Goal: Information Seeking & Learning: Learn about a topic

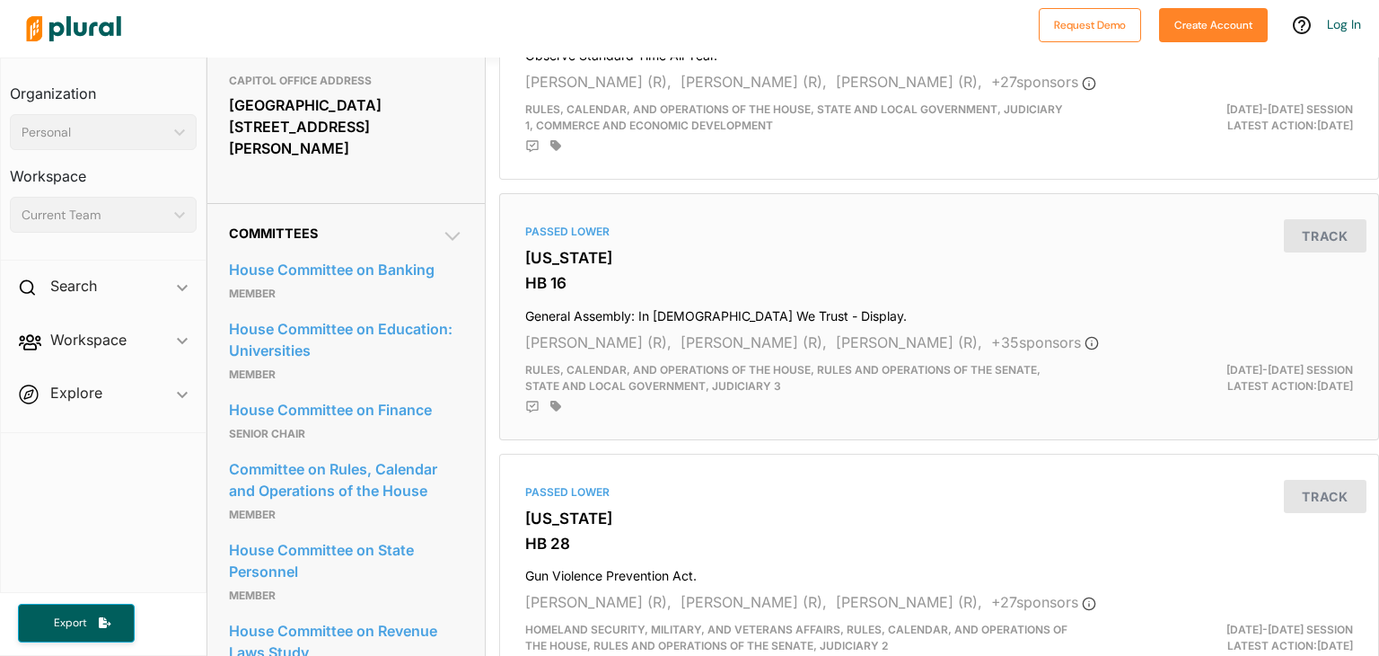
scroll to position [805, 0]
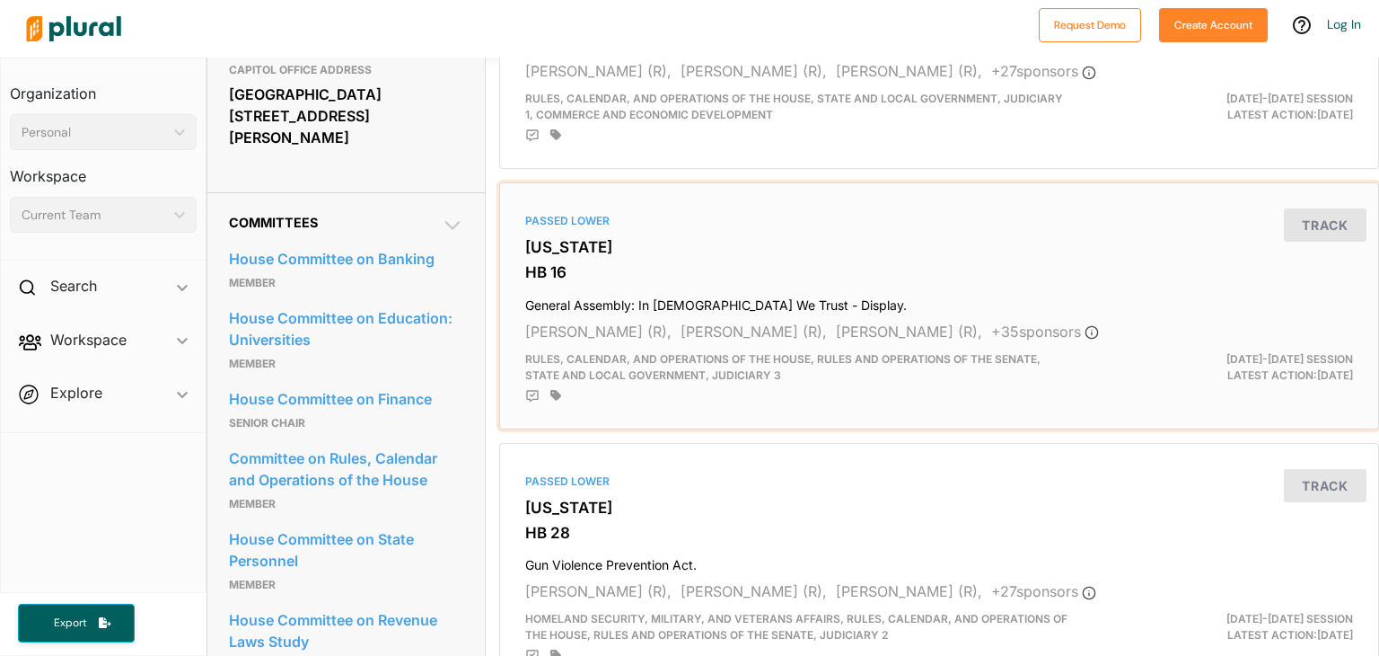
click at [1015, 238] on h3 "[US_STATE]" at bounding box center [939, 247] width 828 height 18
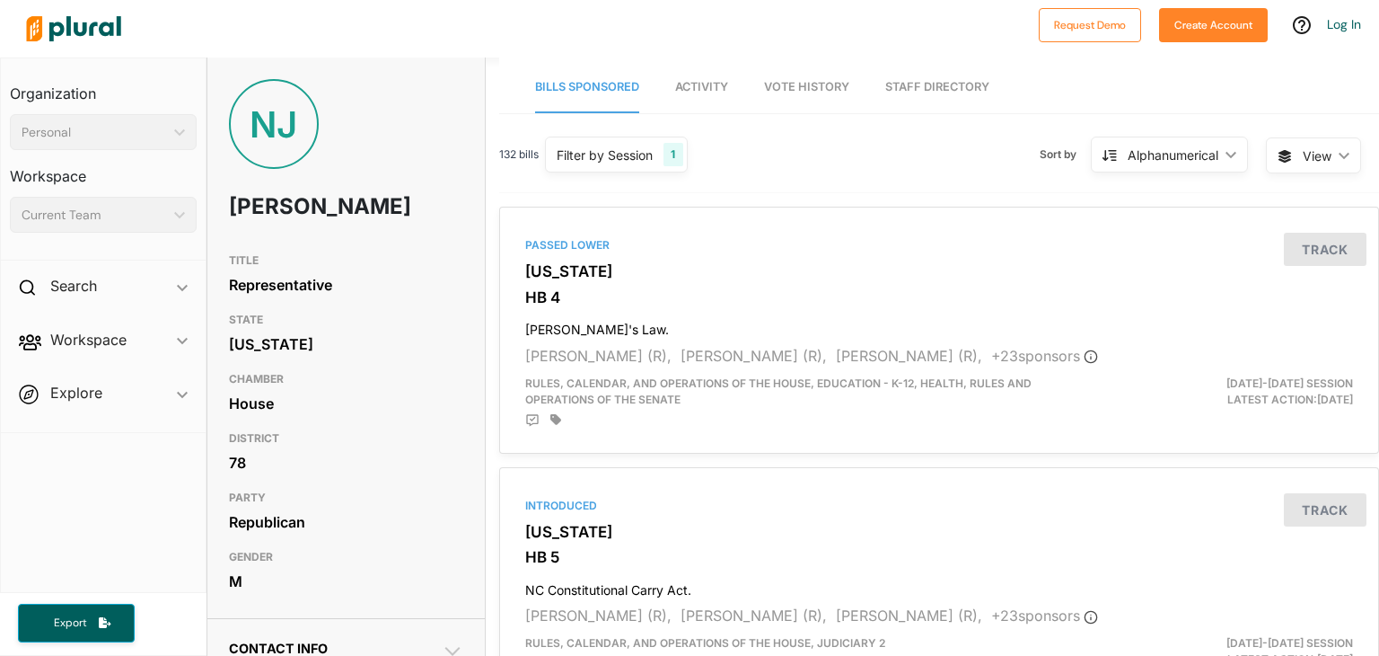
click at [701, 87] on span "Activity" at bounding box center [701, 86] width 53 height 13
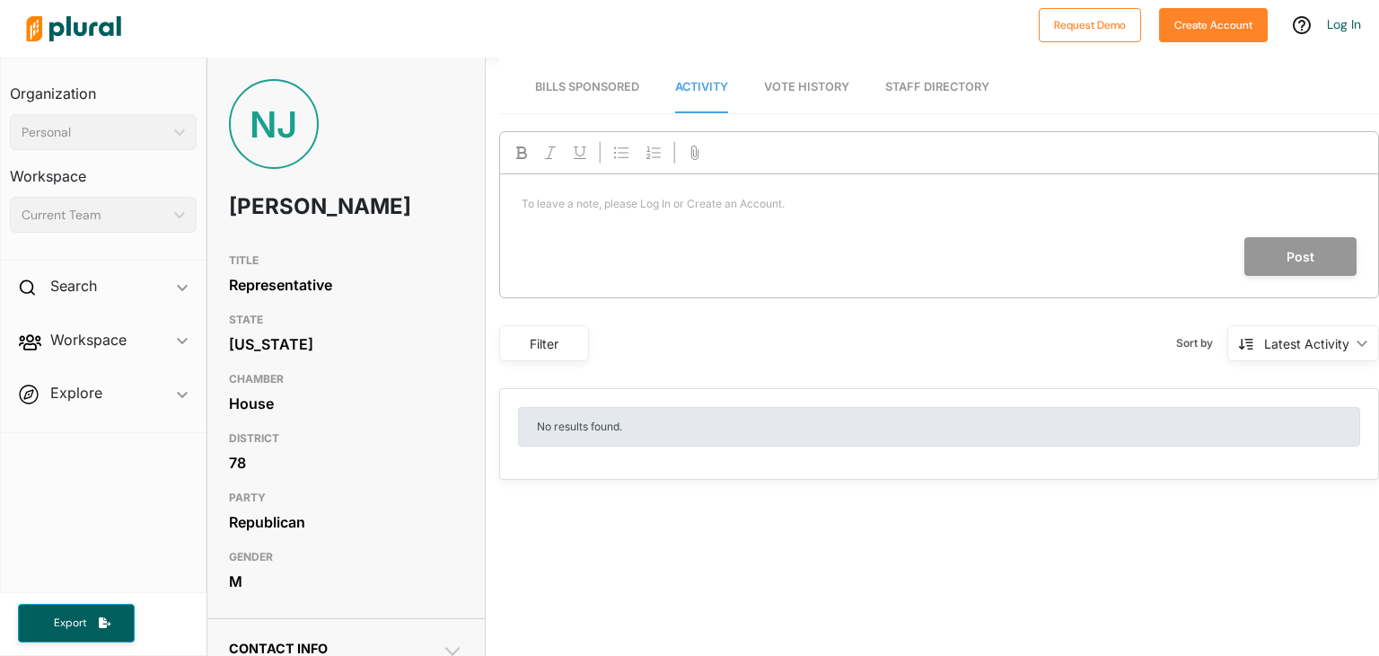
click at [594, 85] on span "Bills Sponsored" at bounding box center [587, 86] width 104 height 13
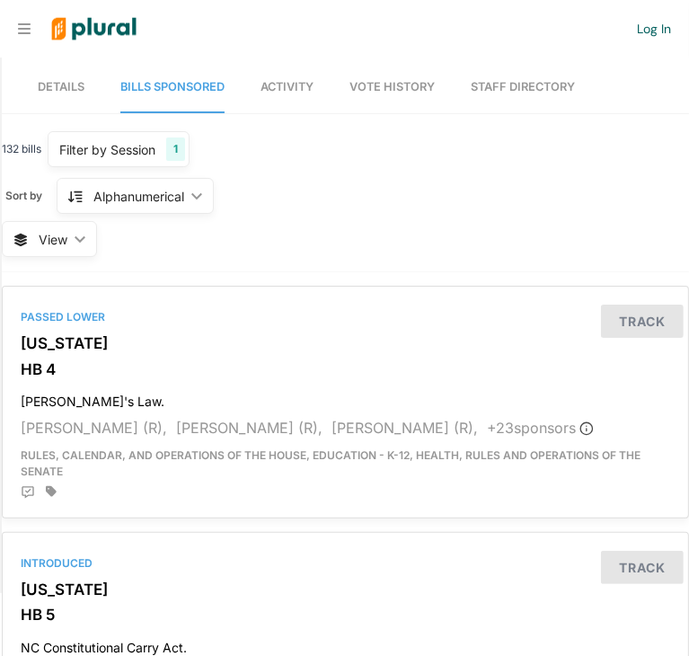
click at [59, 89] on span "Details" at bounding box center [61, 86] width 47 height 13
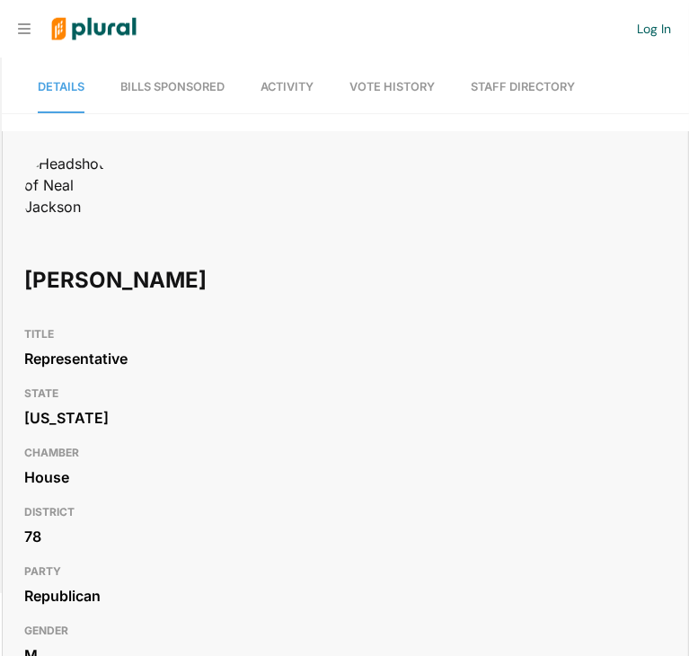
click at [25, 22] on icon at bounding box center [24, 29] width 13 height 14
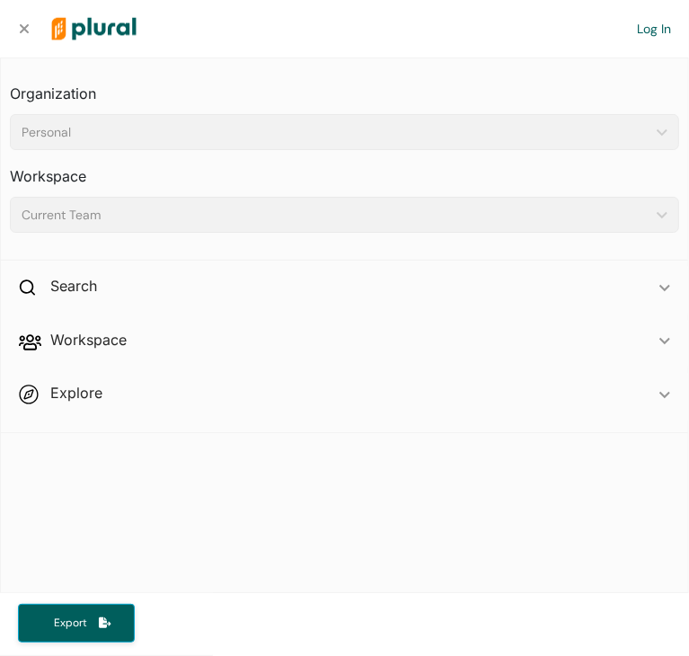
click at [93, 213] on div "Current Team" at bounding box center [336, 215] width 628 height 19
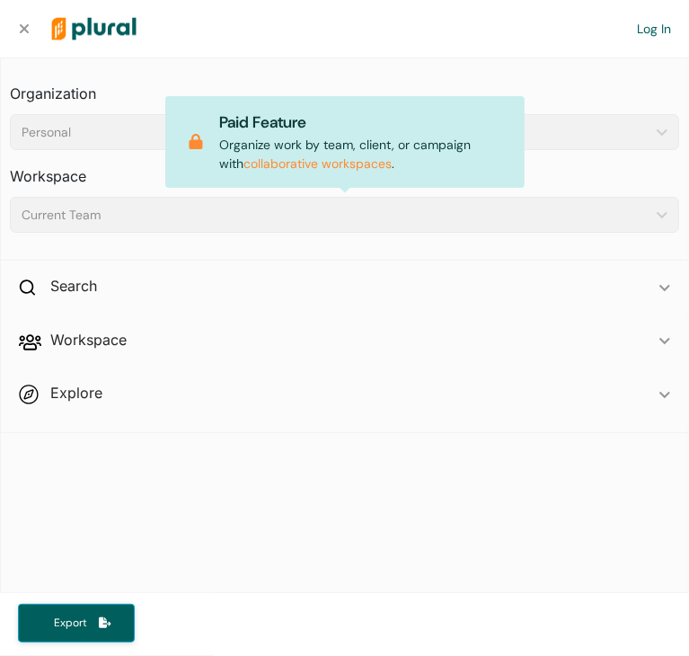
click at [24, 20] on nav "Request Demo Create Account Log In" at bounding box center [344, 28] width 689 height 57
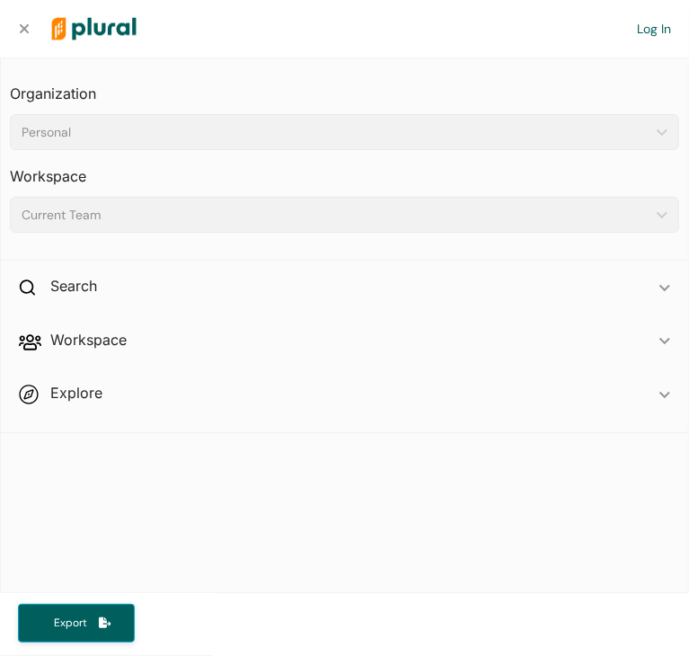
click at [24, 26] on icon at bounding box center [24, 29] width 13 height 14
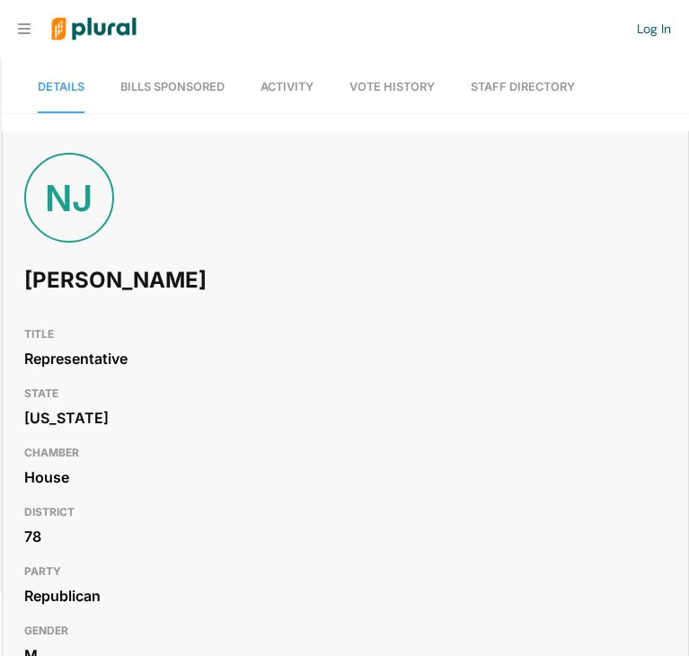
click at [190, 85] on span "Bills Sponsored" at bounding box center [172, 86] width 104 height 13
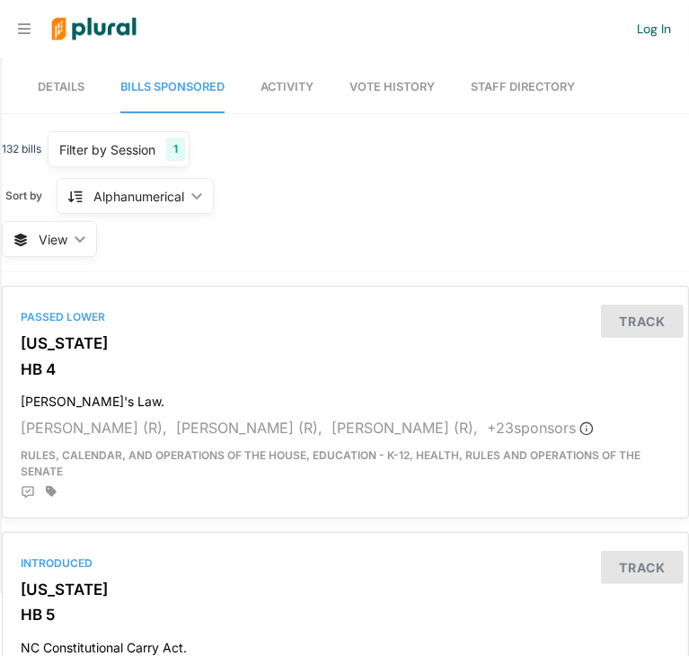
click at [279, 90] on span "Activity" at bounding box center [286, 86] width 53 height 13
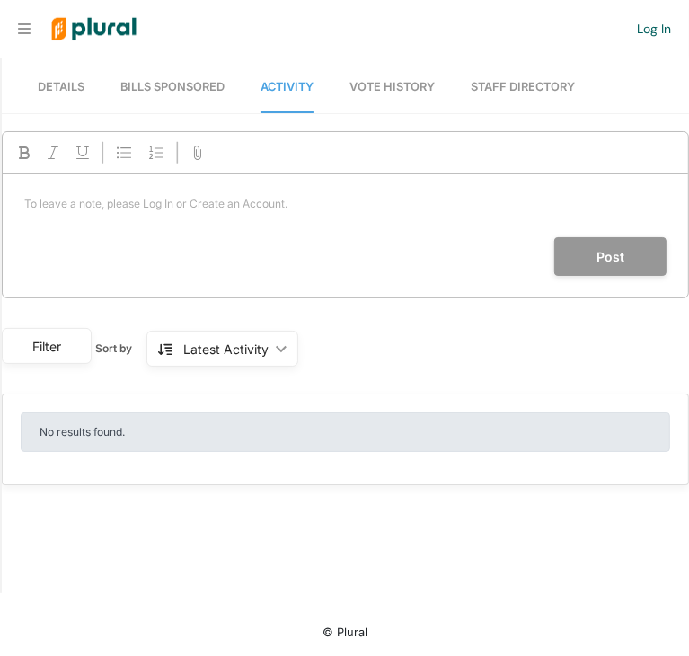
click at [377, 106] on link "Vote History" at bounding box center [391, 87] width 85 height 51
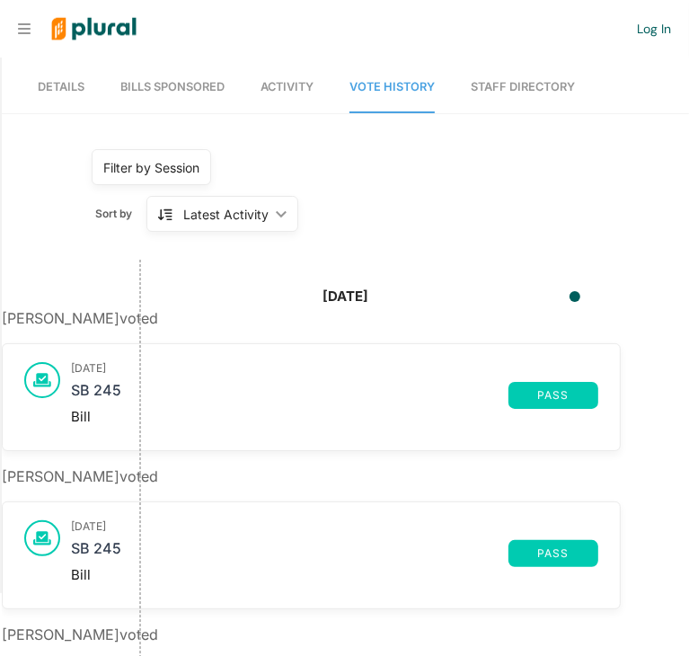
click at [517, 87] on link "Staff Directory" at bounding box center [523, 87] width 104 height 51
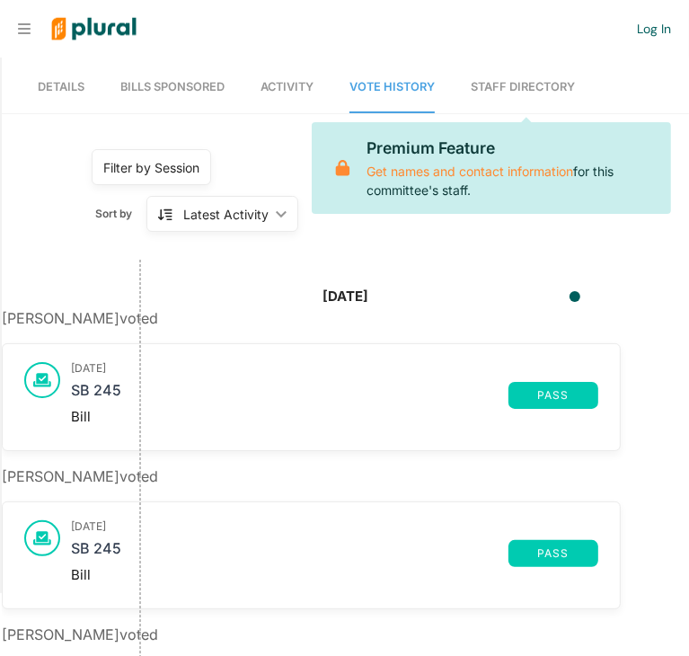
click at [389, 87] on span "Vote History" at bounding box center [391, 86] width 85 height 13
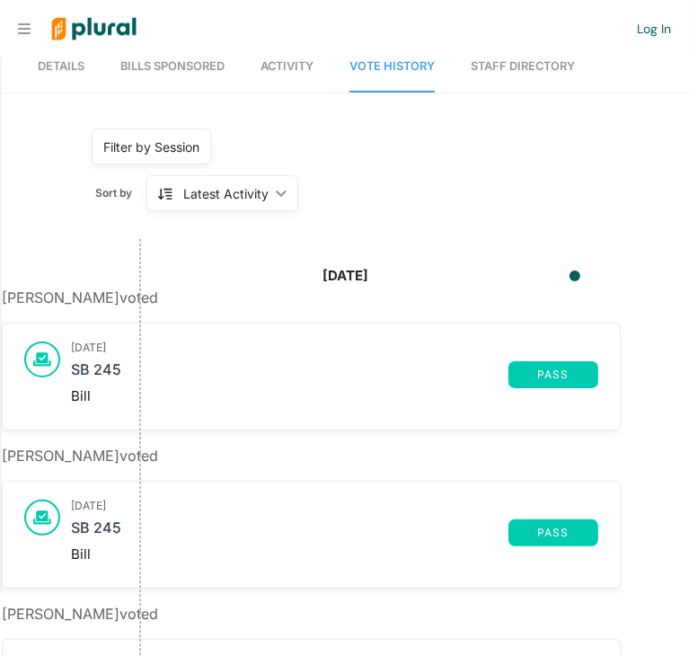
scroll to position [18, 0]
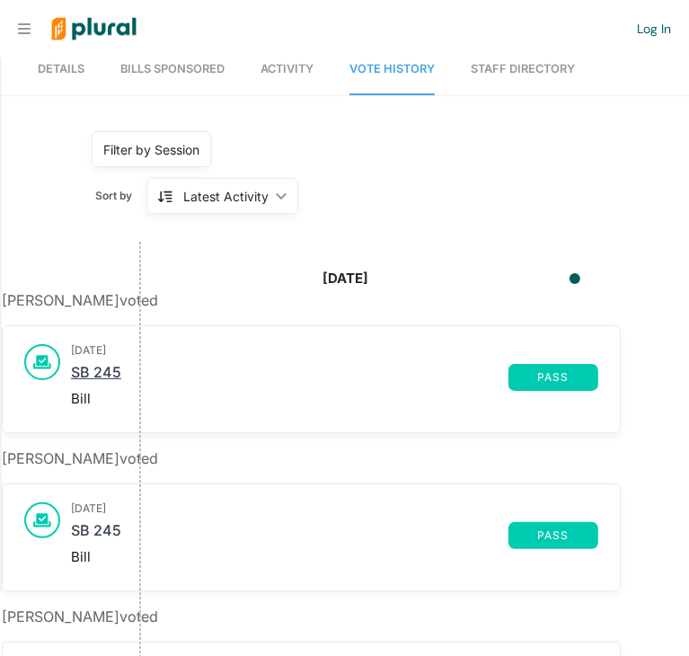
click at [79, 383] on link "SB 245" at bounding box center [289, 377] width 437 height 27
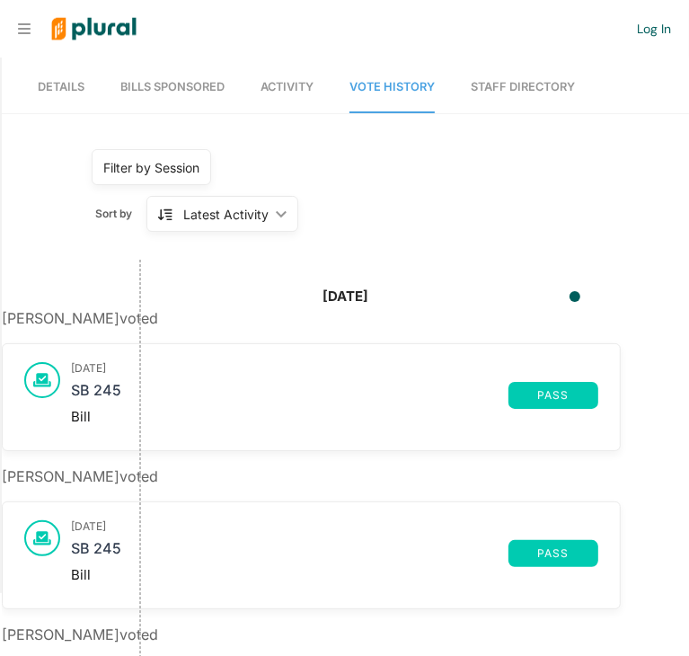
click at [138, 84] on span "Bills Sponsored" at bounding box center [172, 86] width 104 height 13
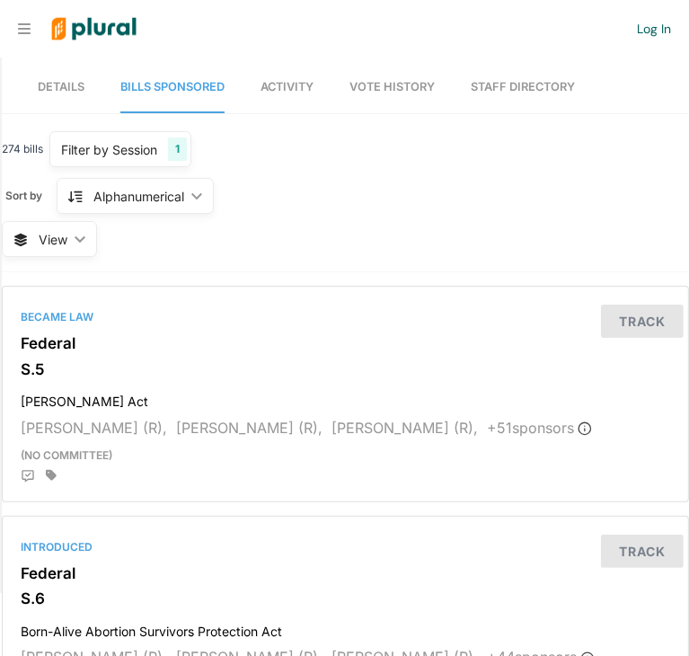
drag, startPoint x: 0, startPoint y: 0, endPoint x: 71, endPoint y: 91, distance: 115.2
click at [71, 91] on span "Details" at bounding box center [61, 86] width 47 height 13
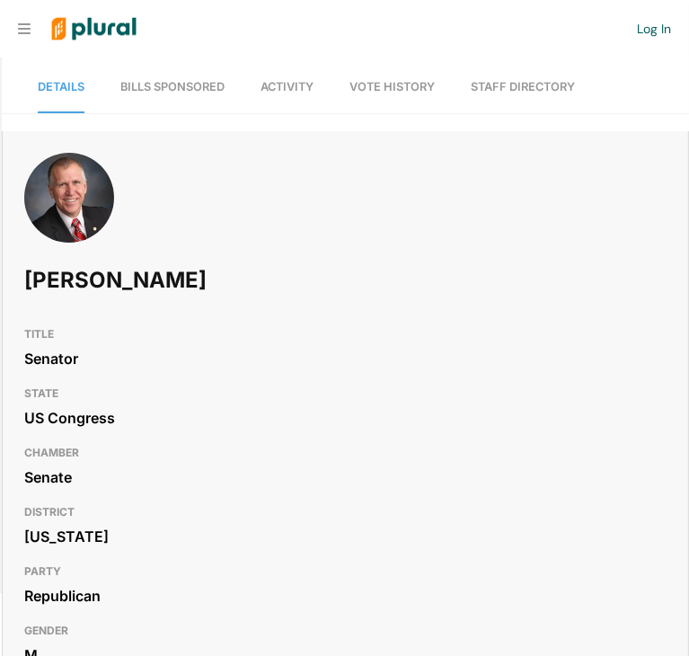
click at [388, 58] on nav "Details Bills Sponsored Activity Vote History Staff Directory" at bounding box center [345, 85] width 687 height 56
click at [378, 70] on link "Vote History" at bounding box center [391, 87] width 85 height 51
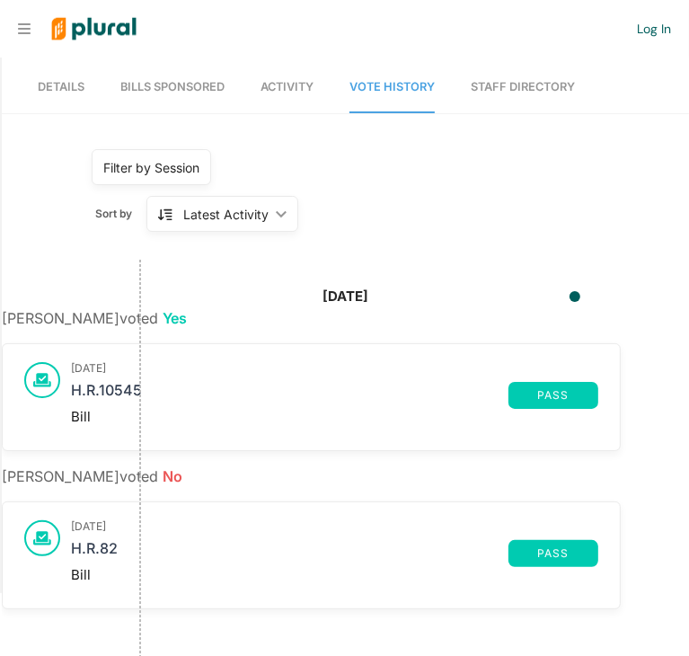
click at [133, 87] on span "Bills Sponsored" at bounding box center [172, 86] width 104 height 13
